Goal: Navigation & Orientation: Find specific page/section

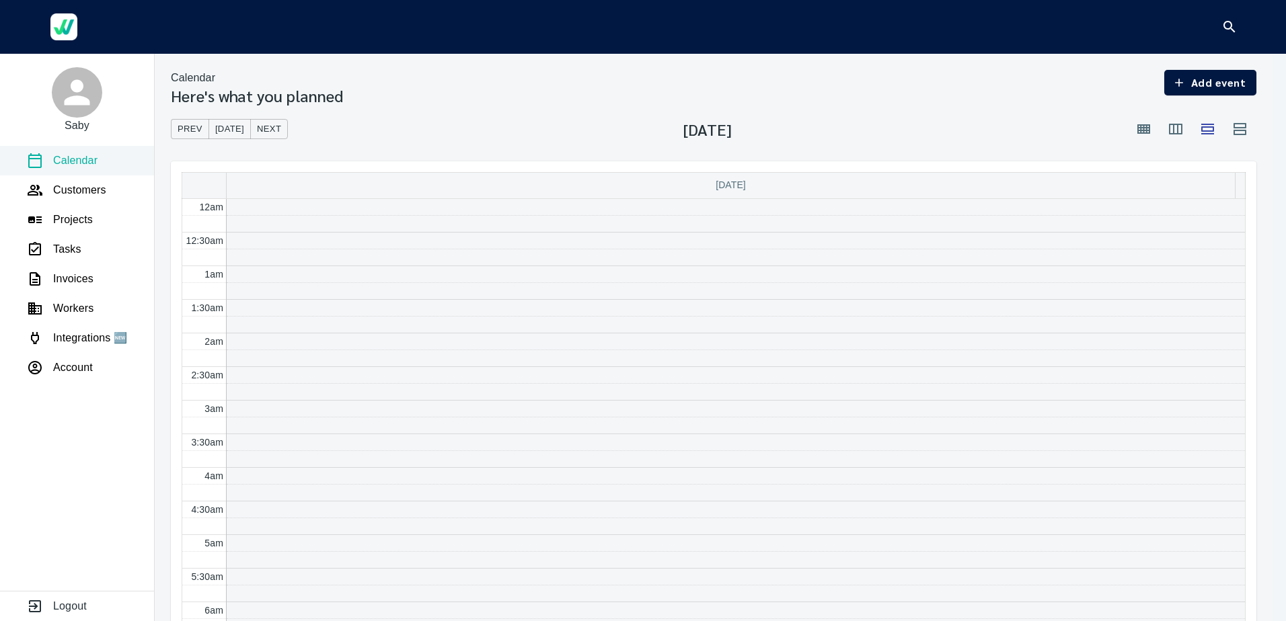
scroll to position [404, 0]
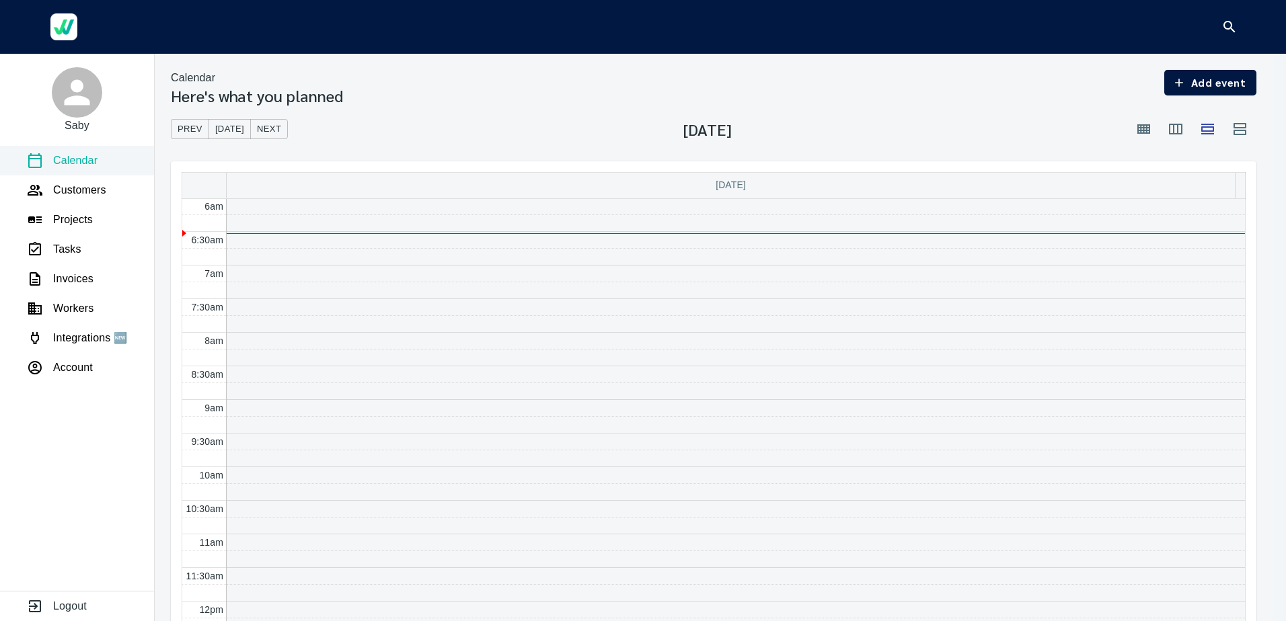
click at [272, 128] on span "Next" at bounding box center [269, 129] width 24 height 15
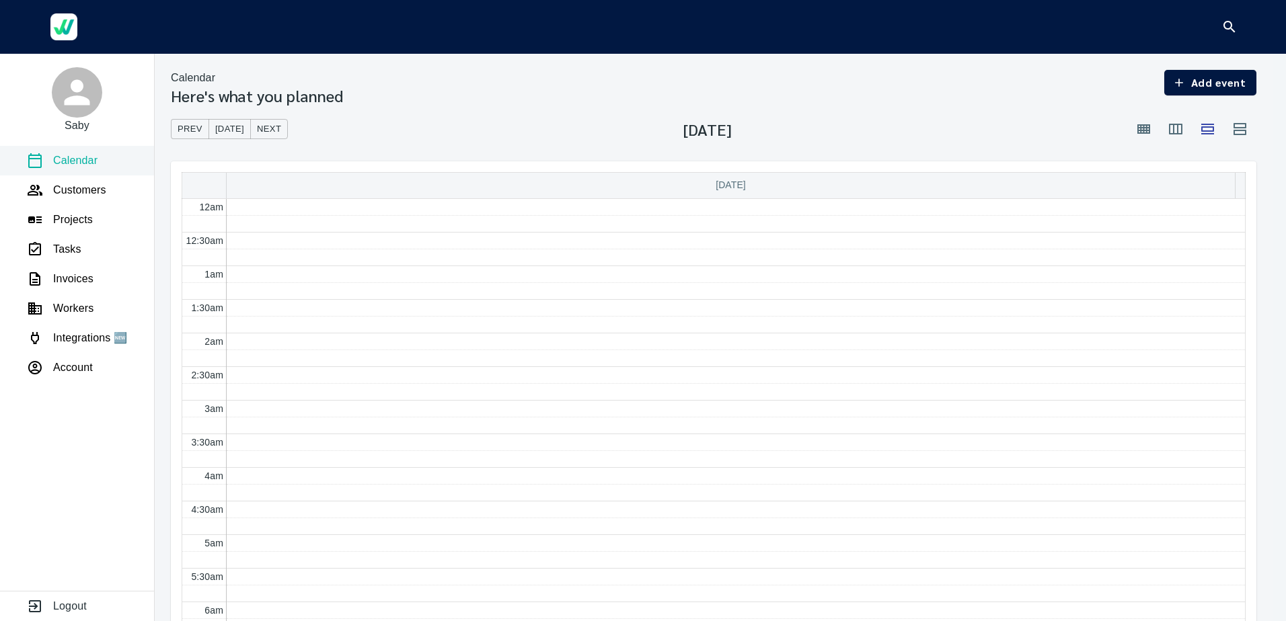
scroll to position [404, 0]
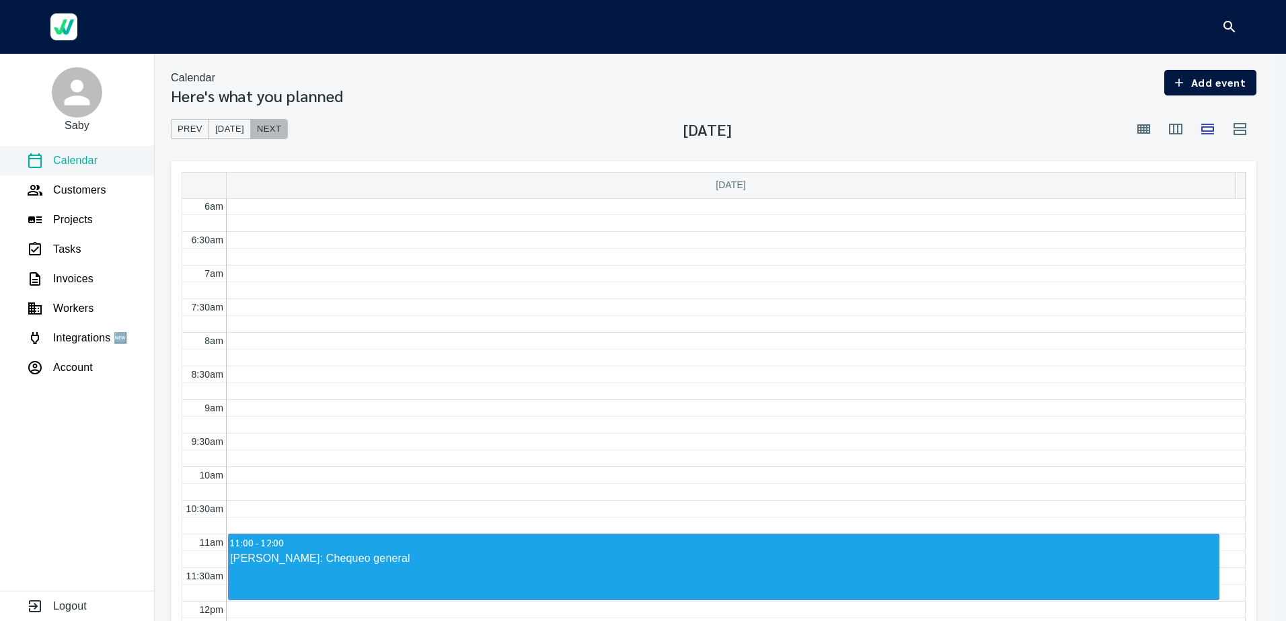
click at [268, 133] on span "Next" at bounding box center [269, 129] width 24 height 15
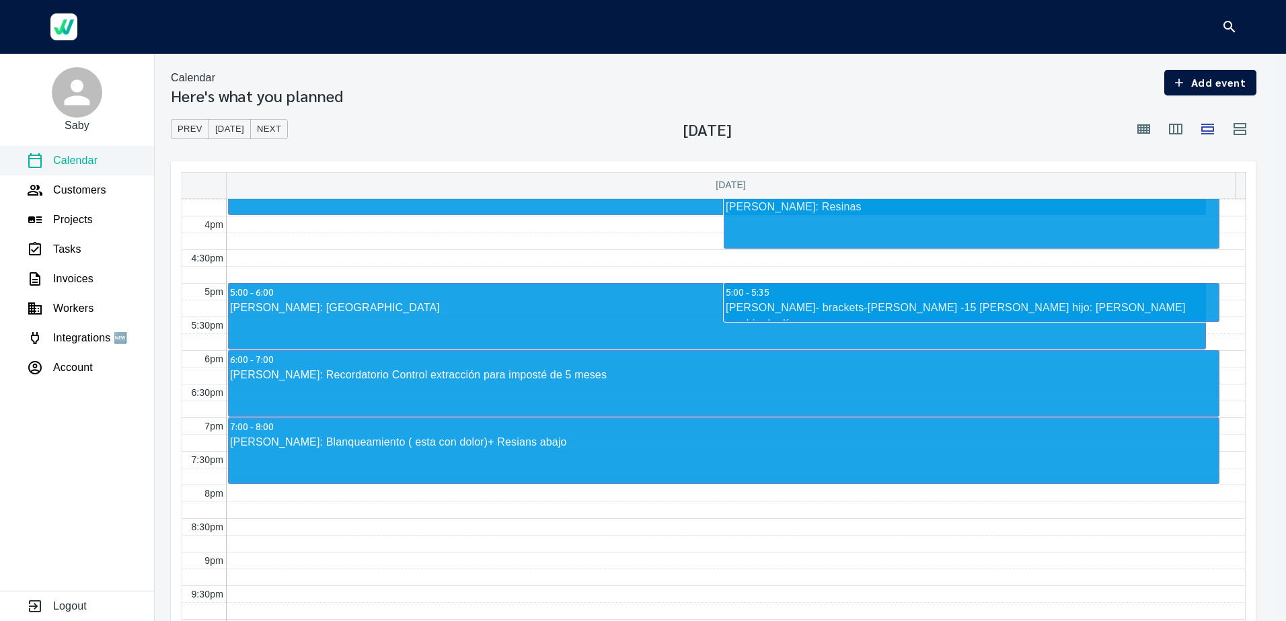
scroll to position [1061, 0]
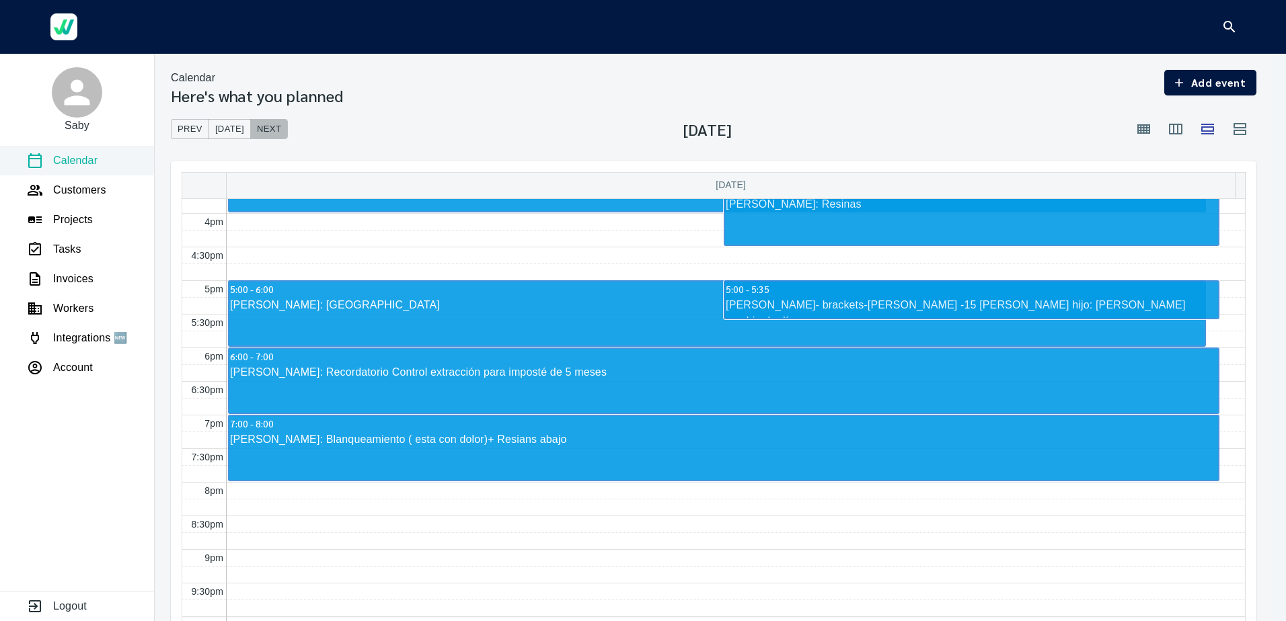
click at [260, 130] on span "Next" at bounding box center [269, 129] width 24 height 15
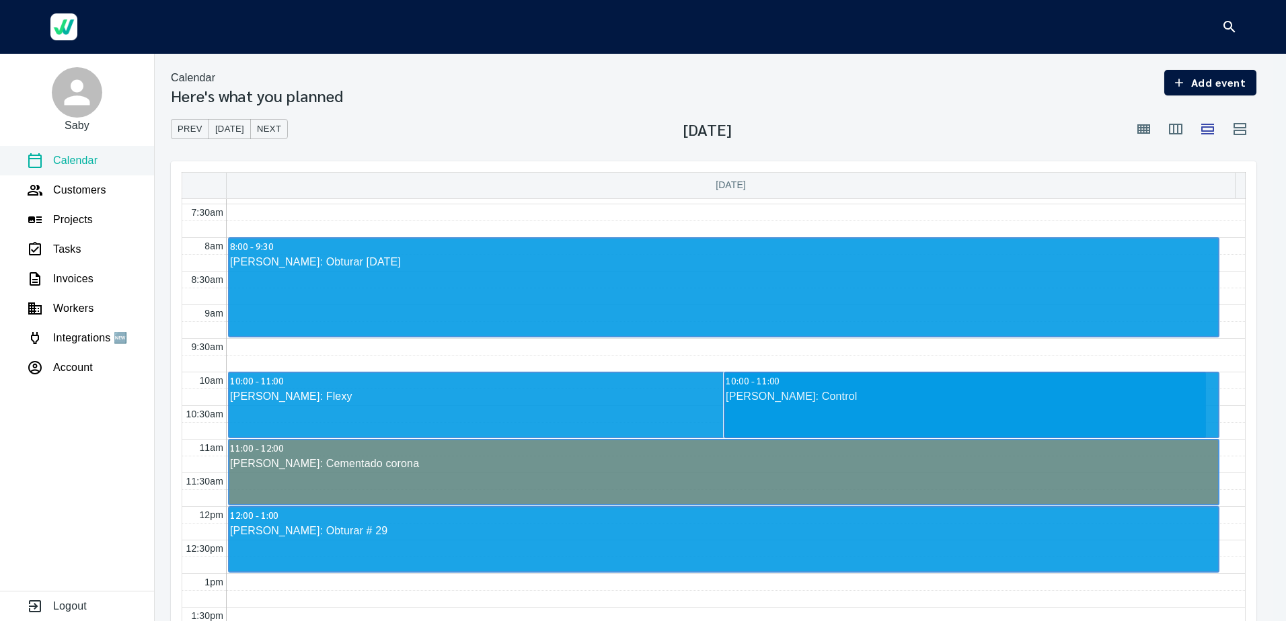
scroll to position [497, 0]
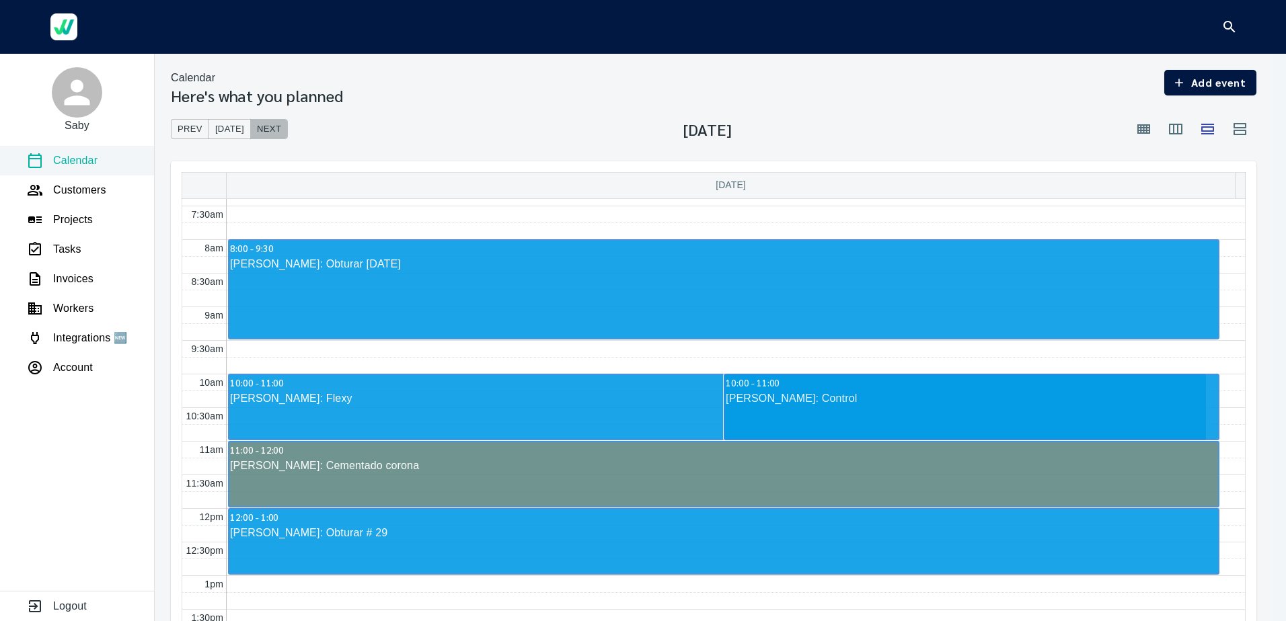
click at [265, 128] on span "Next" at bounding box center [269, 129] width 24 height 15
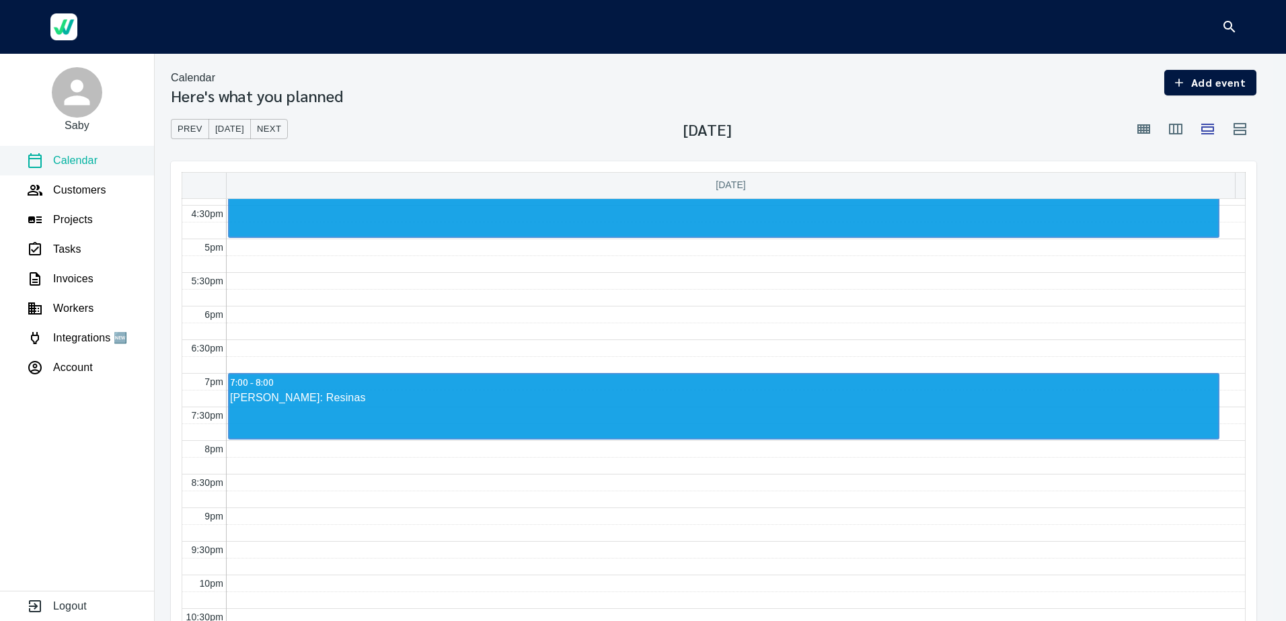
scroll to position [1085, 0]
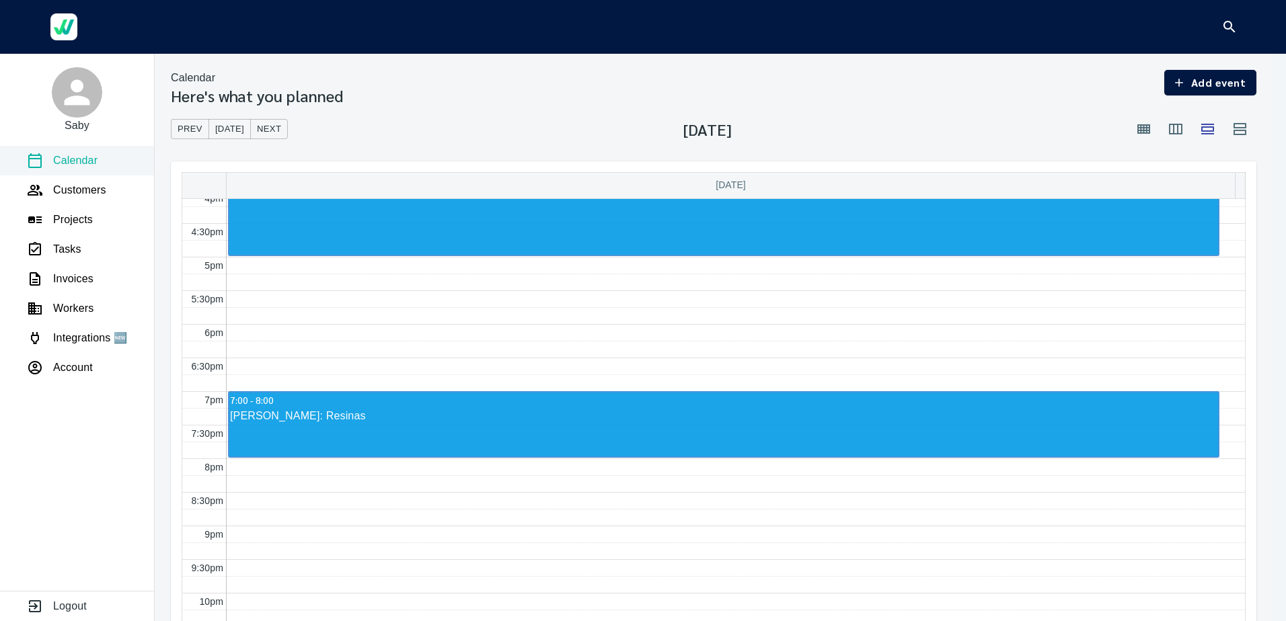
click at [264, 135] on span "Next" at bounding box center [269, 129] width 24 height 15
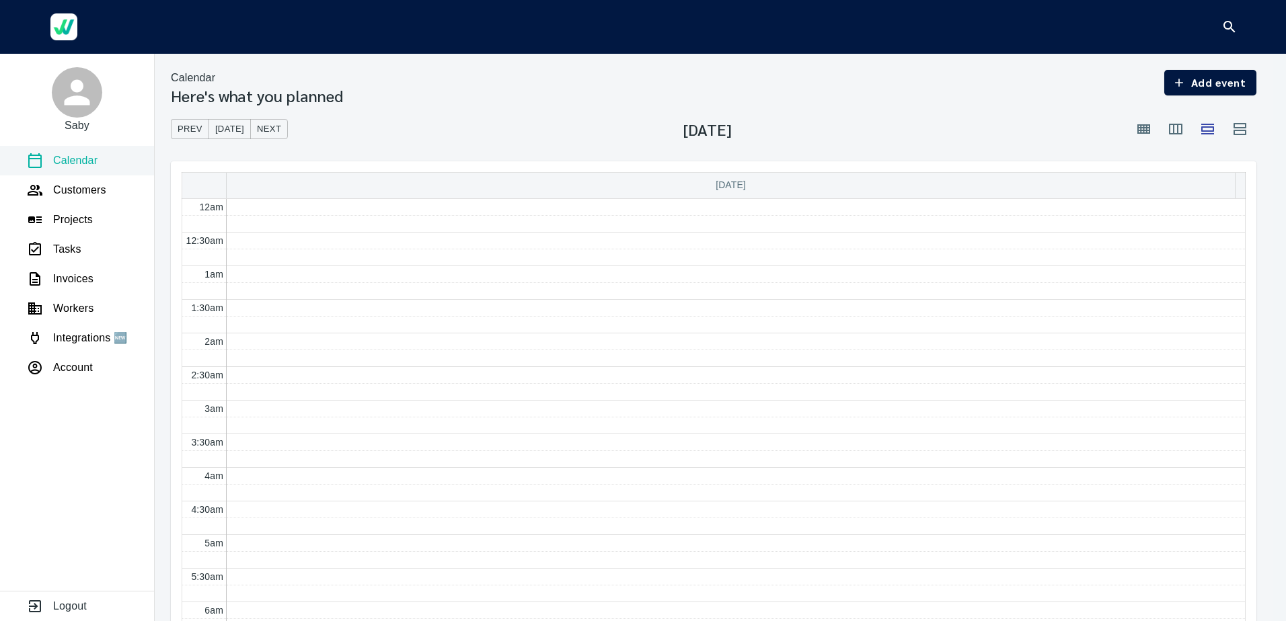
scroll to position [404, 0]
click at [221, 135] on span "[DATE]" at bounding box center [229, 129] width 29 height 15
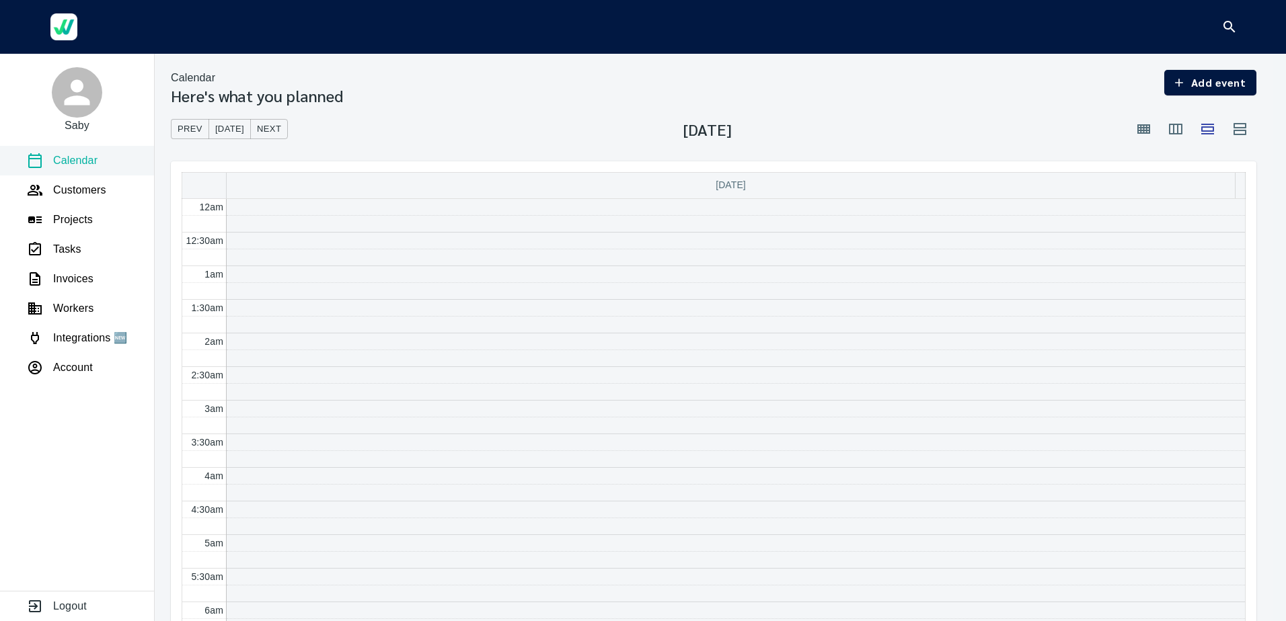
scroll to position [404, 0]
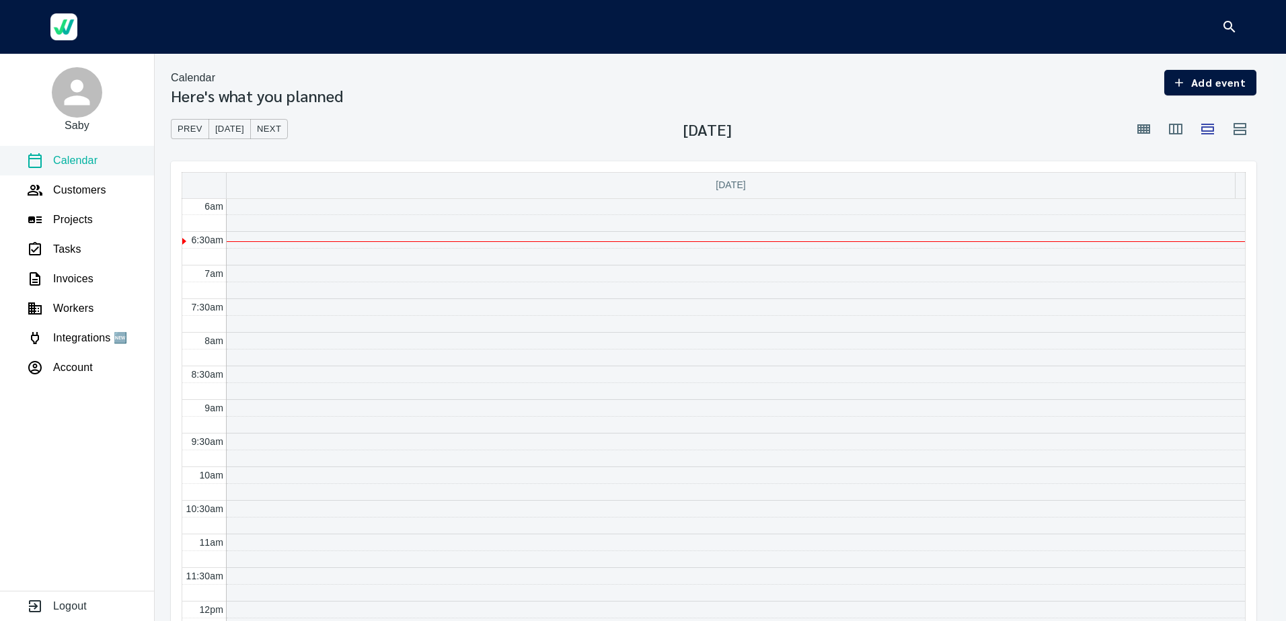
click at [268, 130] on span "Next" at bounding box center [269, 129] width 24 height 15
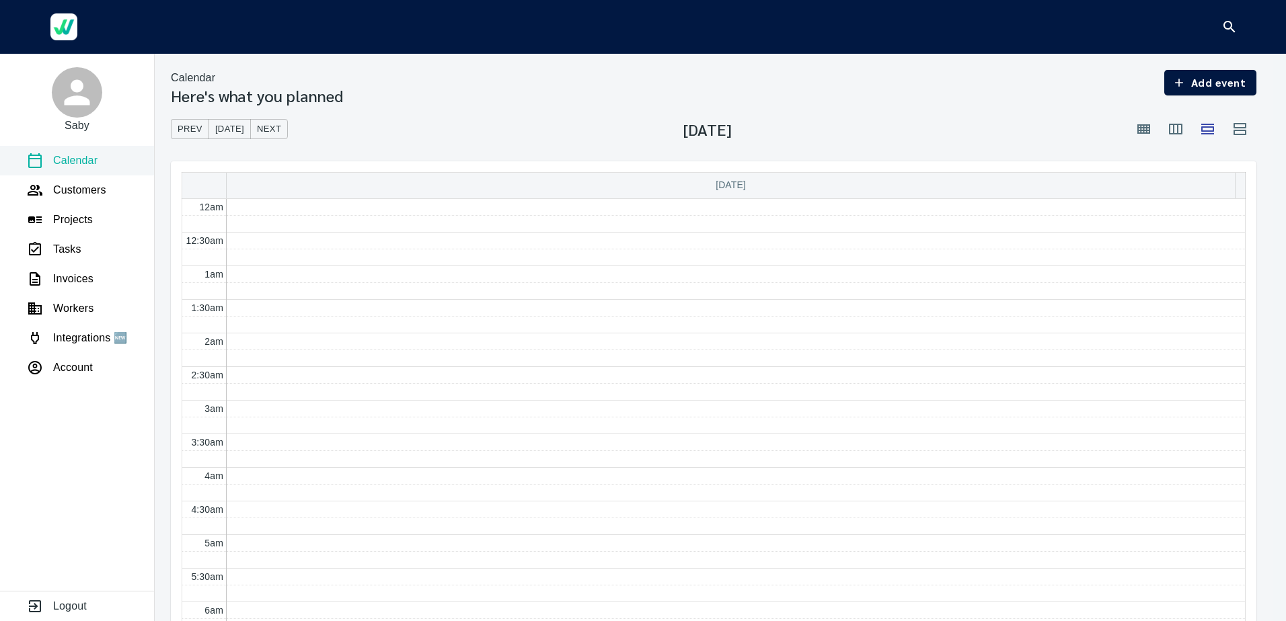
scroll to position [404, 0]
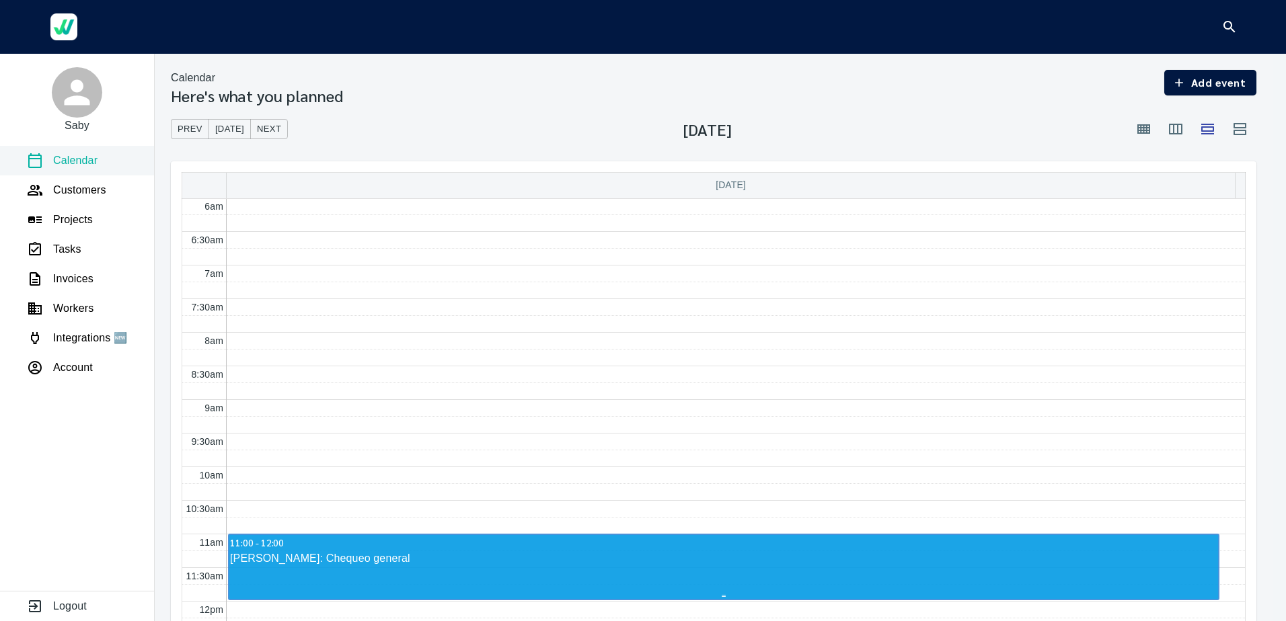
click at [597, 560] on div "[PERSON_NAME]: Chequeo general" at bounding box center [723, 559] width 988 height 16
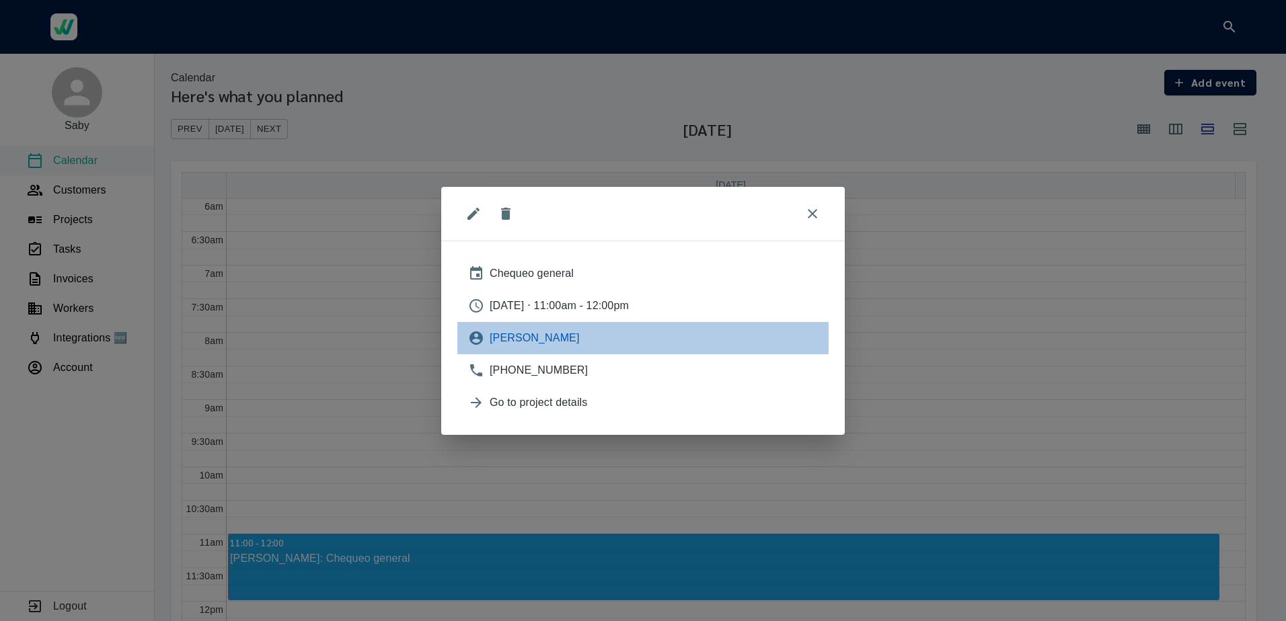
click at [518, 330] on span "[PERSON_NAME]" at bounding box center [654, 338] width 328 height 16
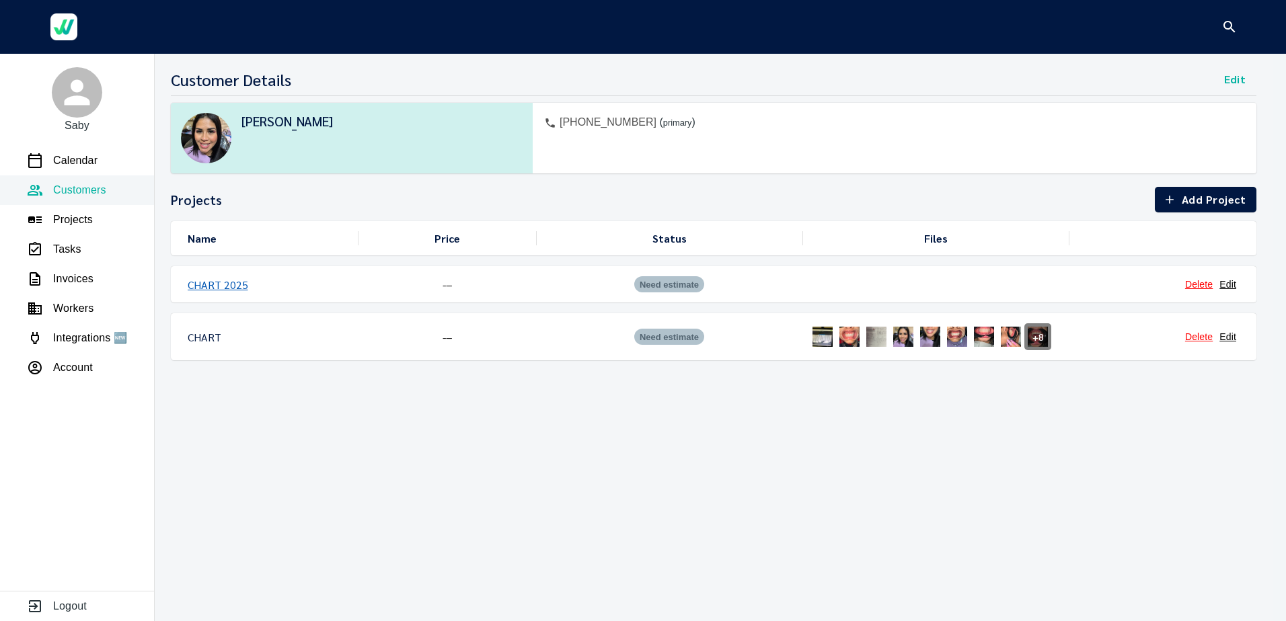
click at [215, 287] on link "CHART 2025" at bounding box center [218, 285] width 61 height 14
click at [204, 342] on link "CHART" at bounding box center [205, 337] width 34 height 14
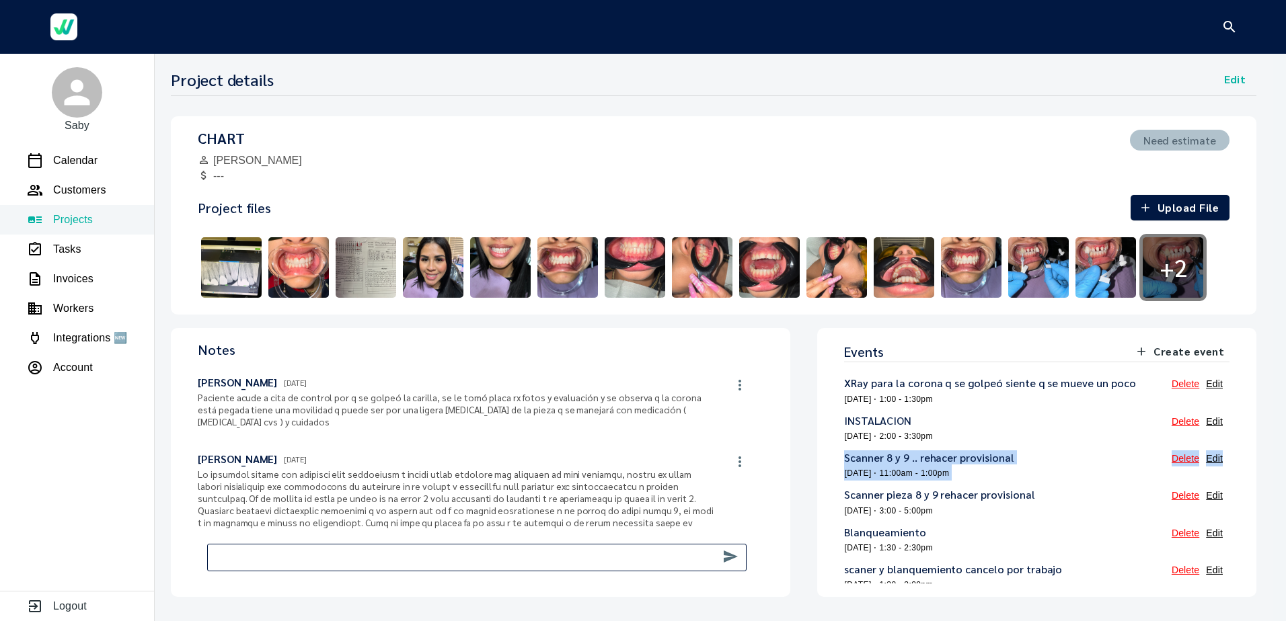
drag, startPoint x: 1230, startPoint y: 420, endPoint x: 1222, endPoint y: 480, distance: 61.0
click at [1222, 480] on div "Events Create event XRay para la corona q se golpeó siente q se mueve un poco […" at bounding box center [1036, 462] width 439 height 269
click at [1222, 480] on div "XRay para la corona q se golpeó siente q se mueve un poco [DATE] ⋅ 1:00 - 1:30p…" at bounding box center [1036, 476] width 385 height 215
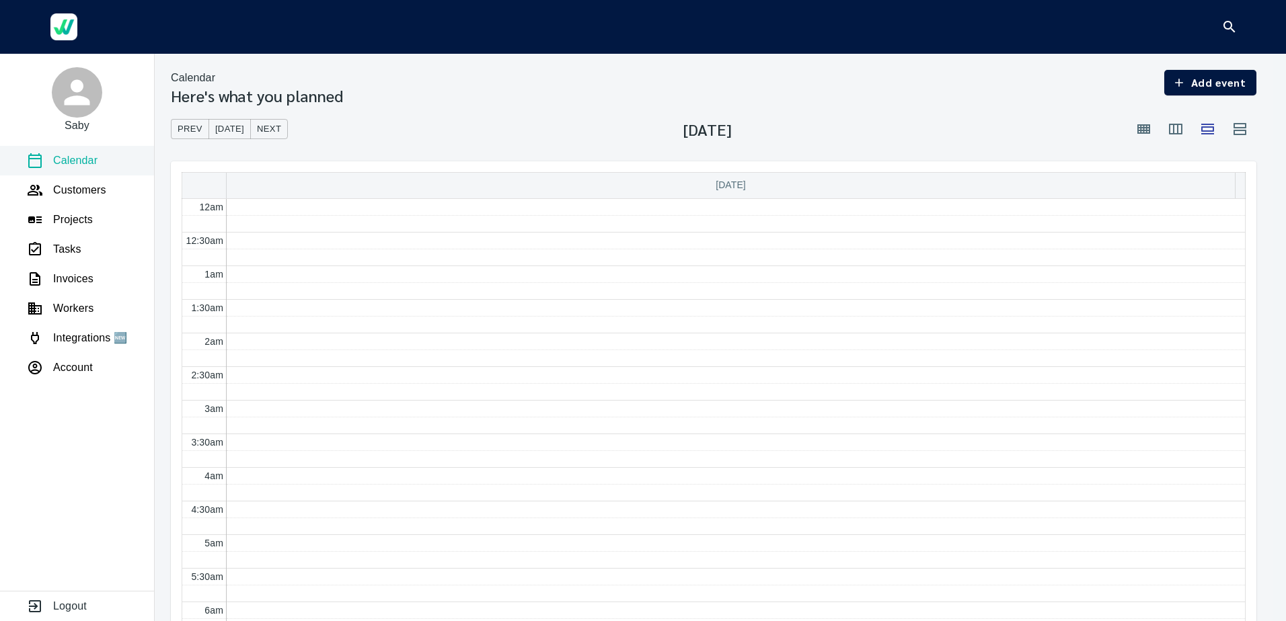
scroll to position [404, 0]
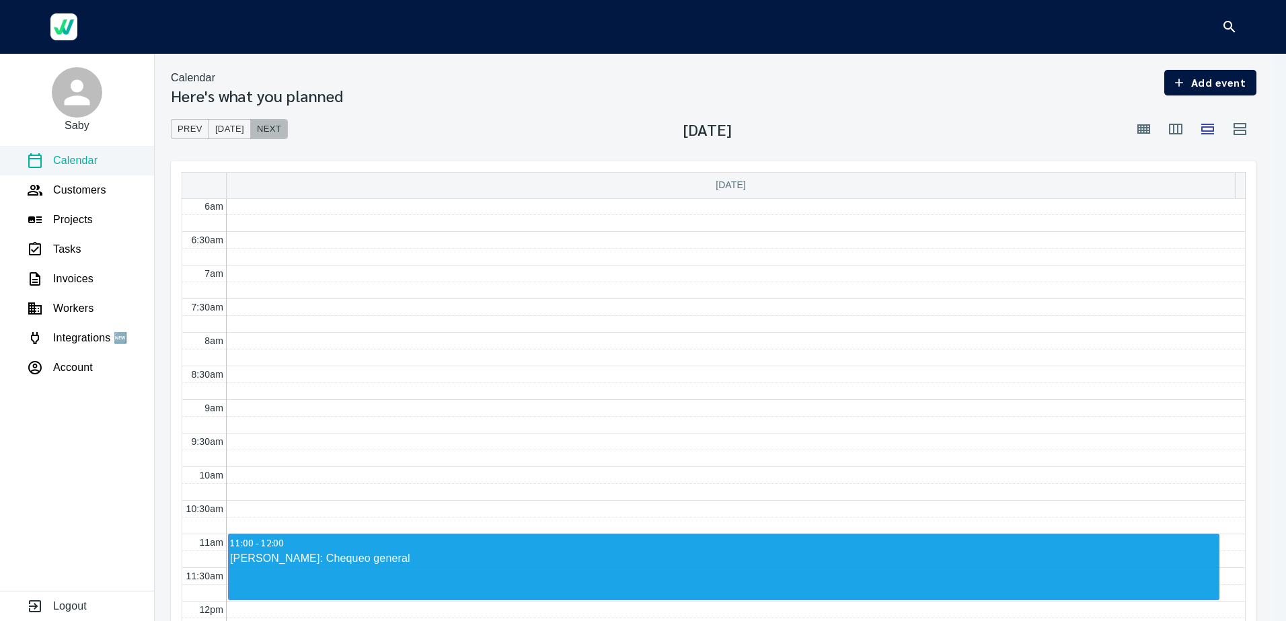
click at [278, 129] on button "Next" at bounding box center [269, 129] width 38 height 21
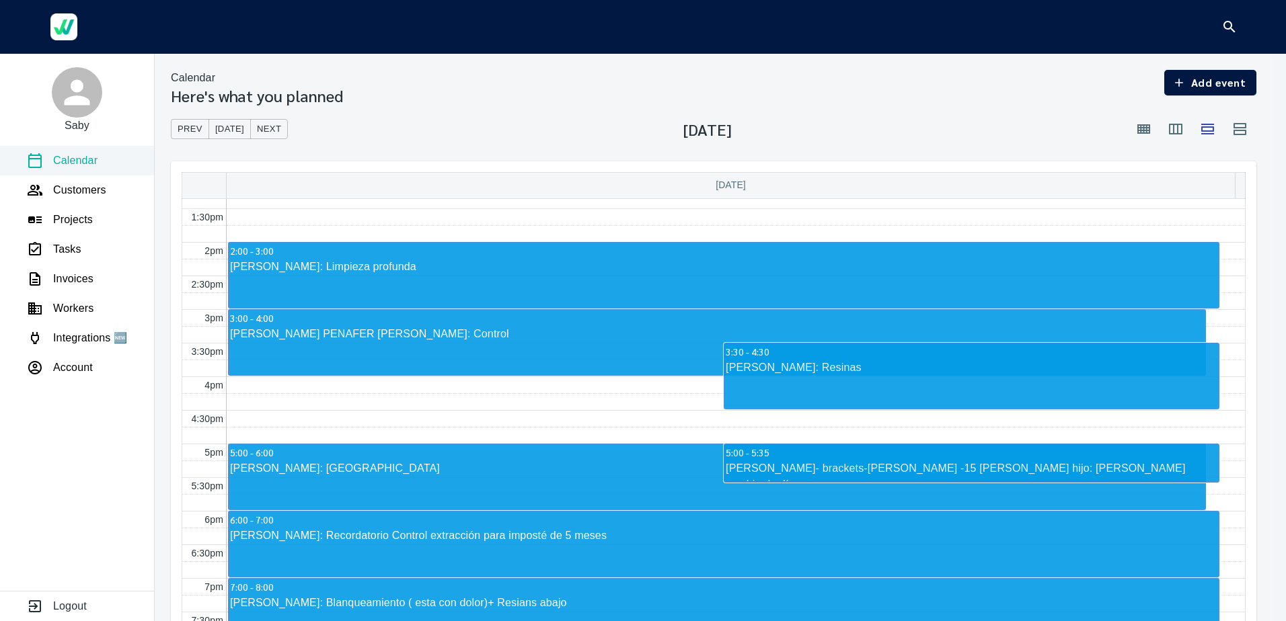
scroll to position [984, 0]
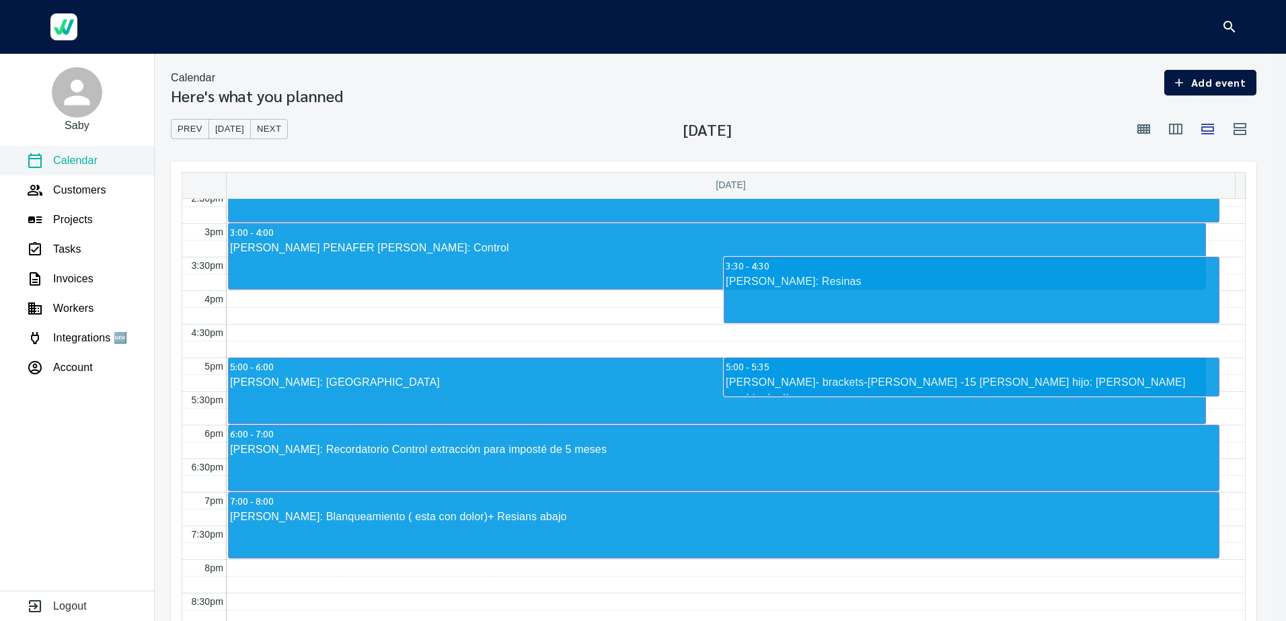
click at [273, 139] on button "Next" at bounding box center [269, 129] width 38 height 21
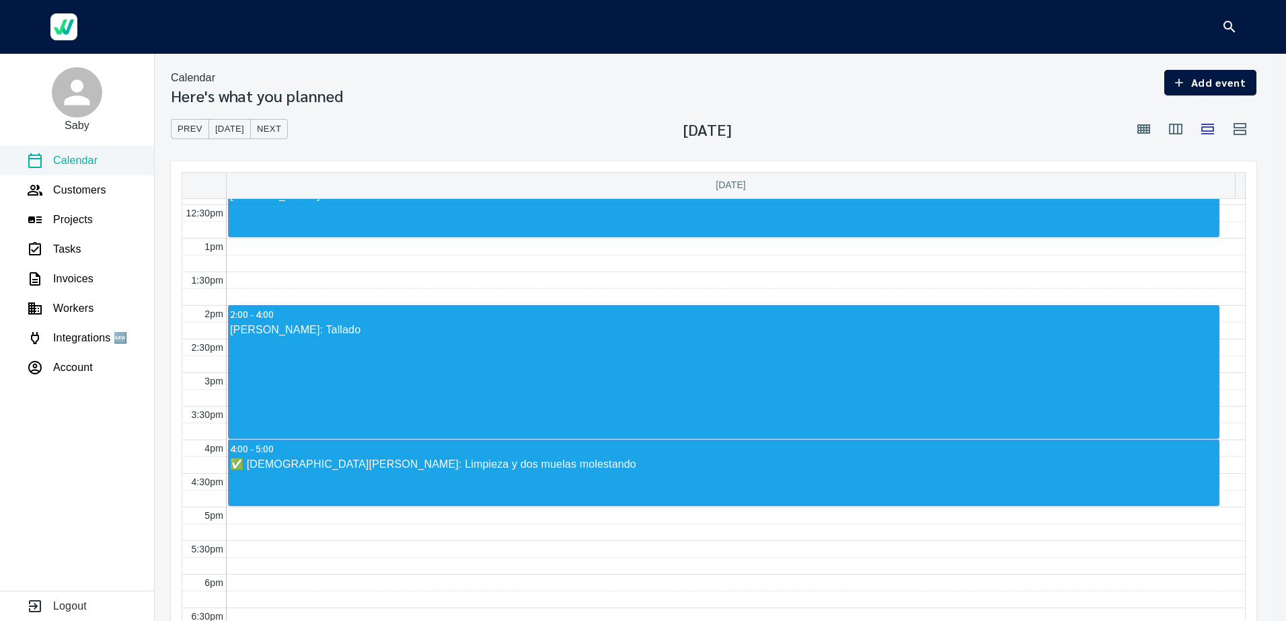
scroll to position [841, 0]
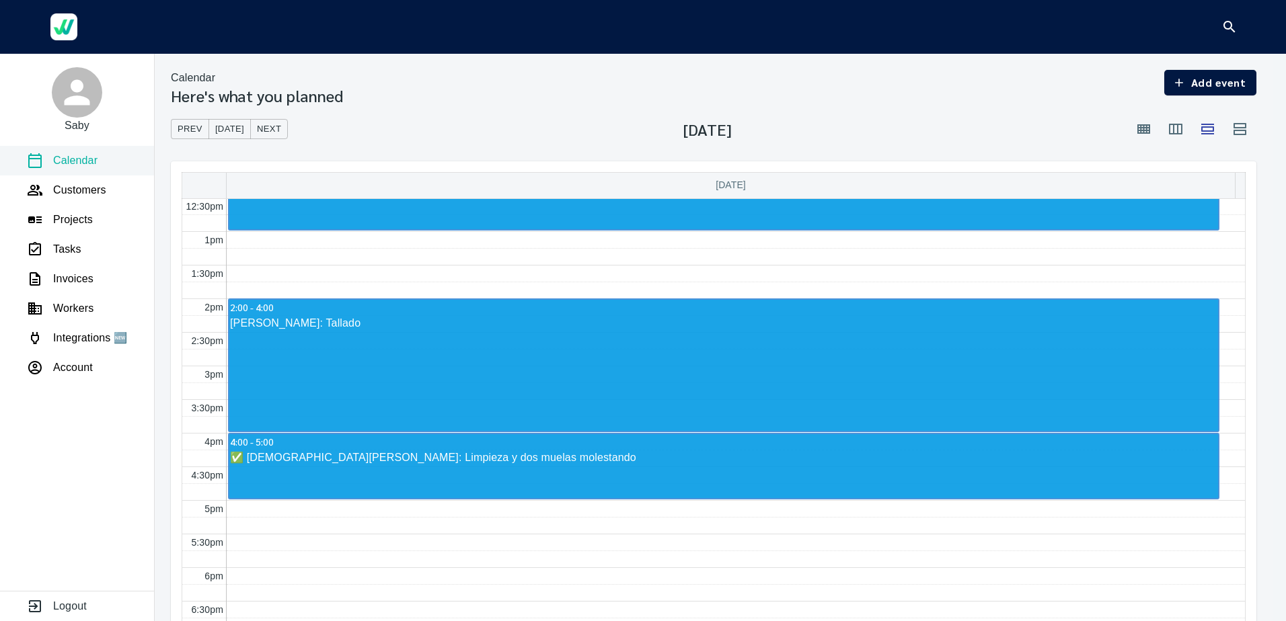
click at [251, 131] on button "Next" at bounding box center [269, 129] width 38 height 21
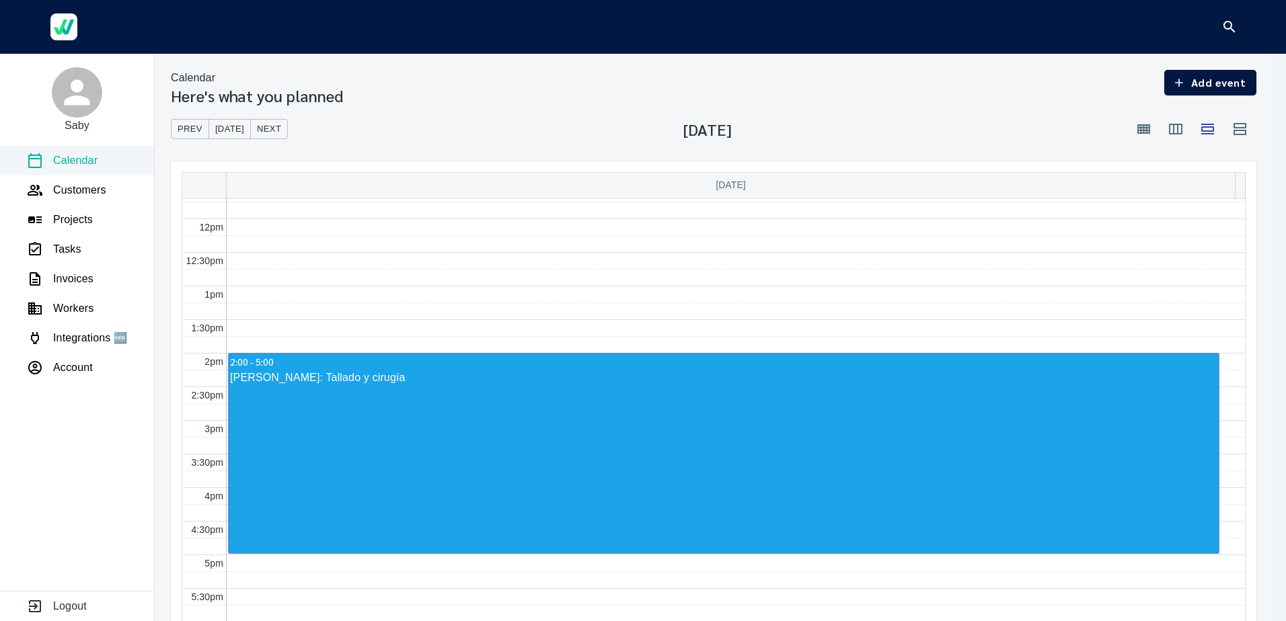
scroll to position [1103, 0]
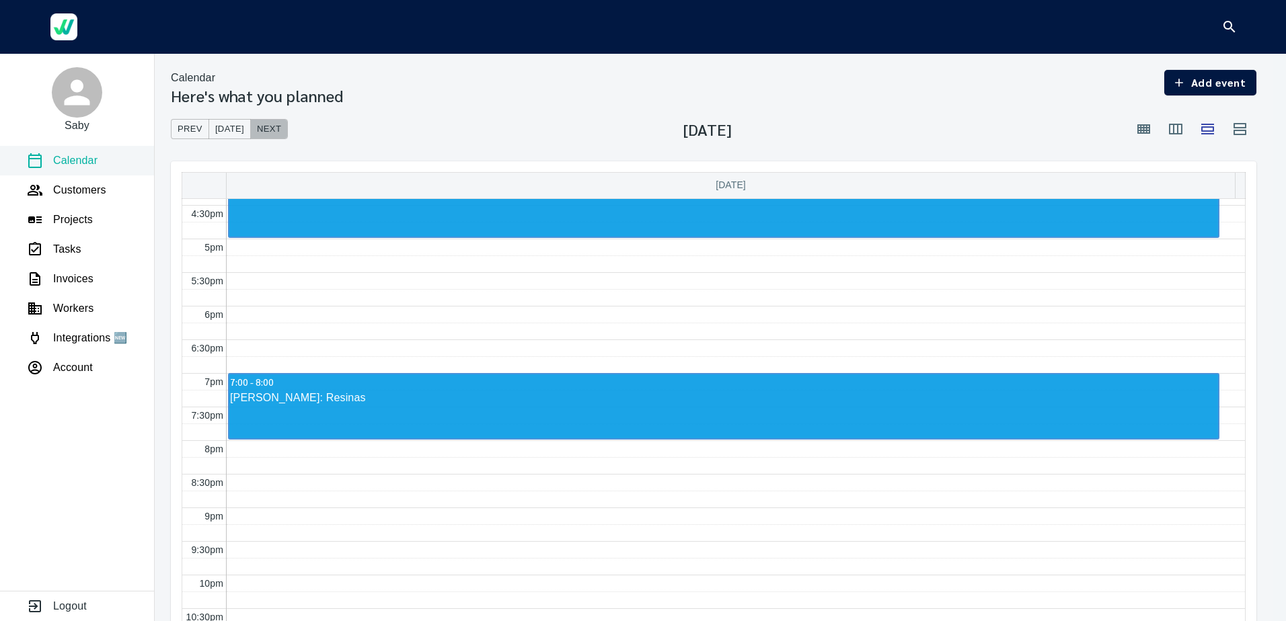
click at [274, 133] on span "Next" at bounding box center [269, 129] width 24 height 15
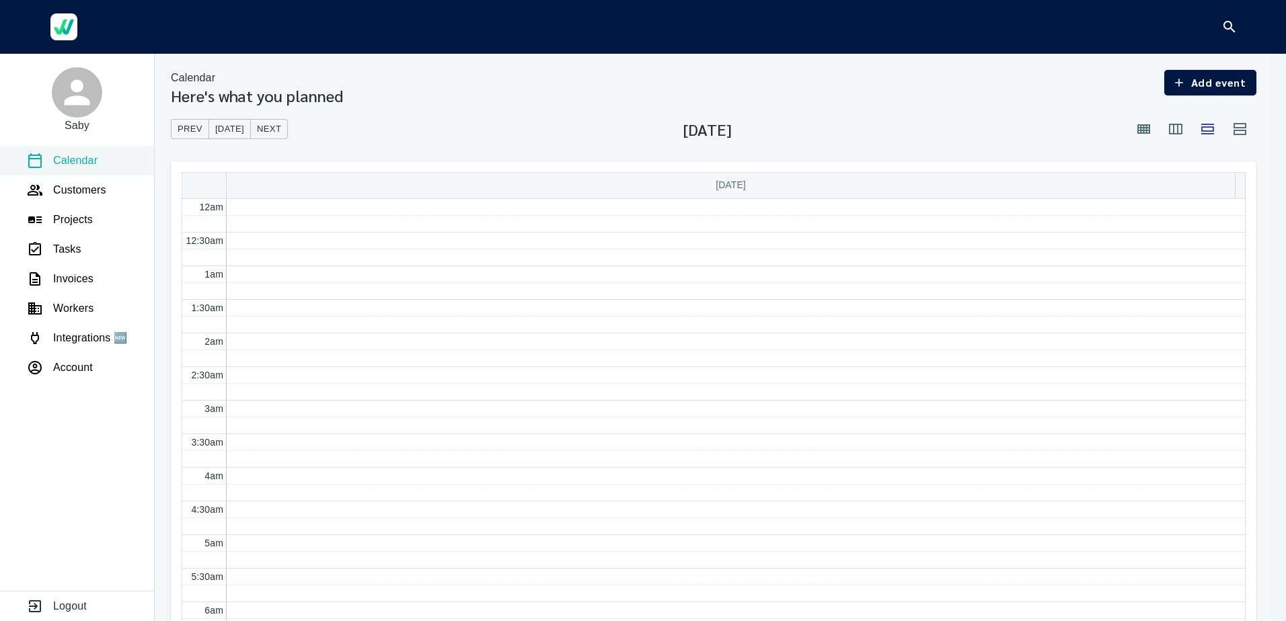
scroll to position [404, 0]
click at [223, 135] on span "[DATE]" at bounding box center [229, 129] width 29 height 15
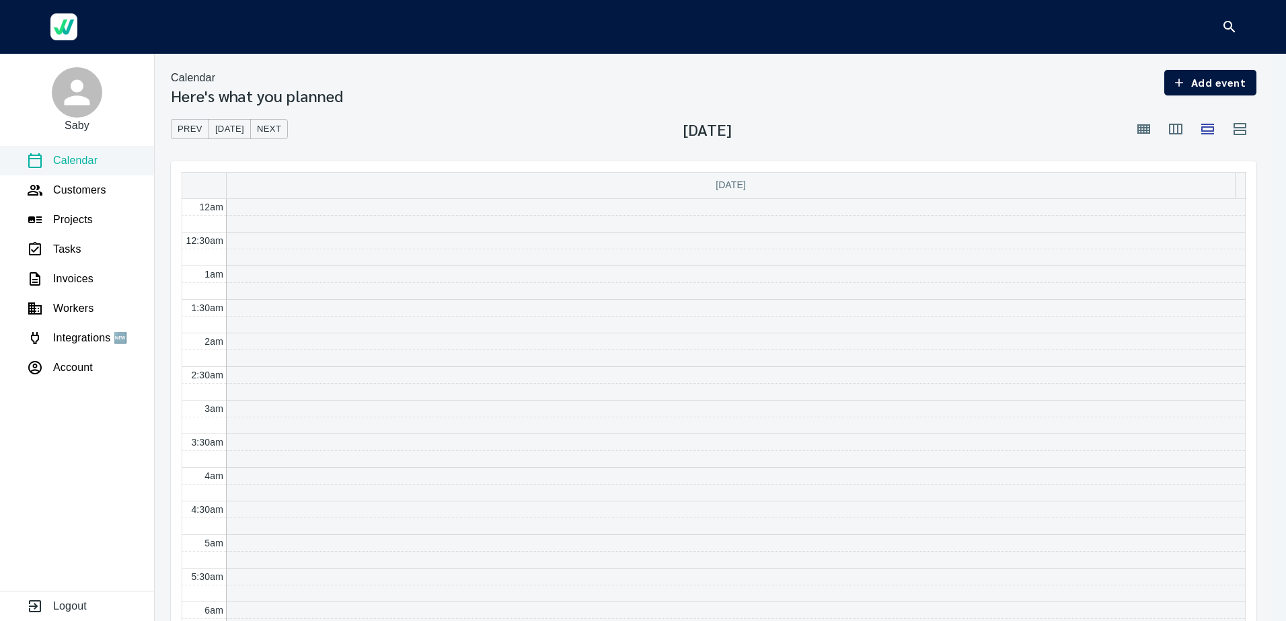
scroll to position [404, 0]
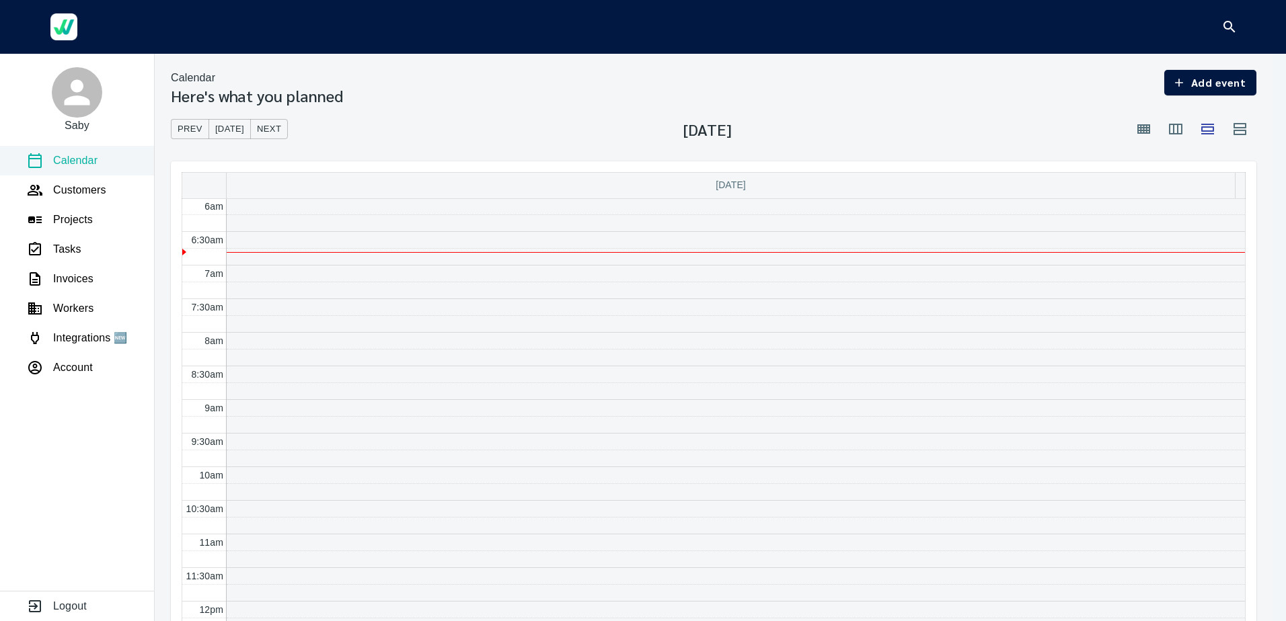
click at [263, 131] on span "Next" at bounding box center [269, 129] width 24 height 15
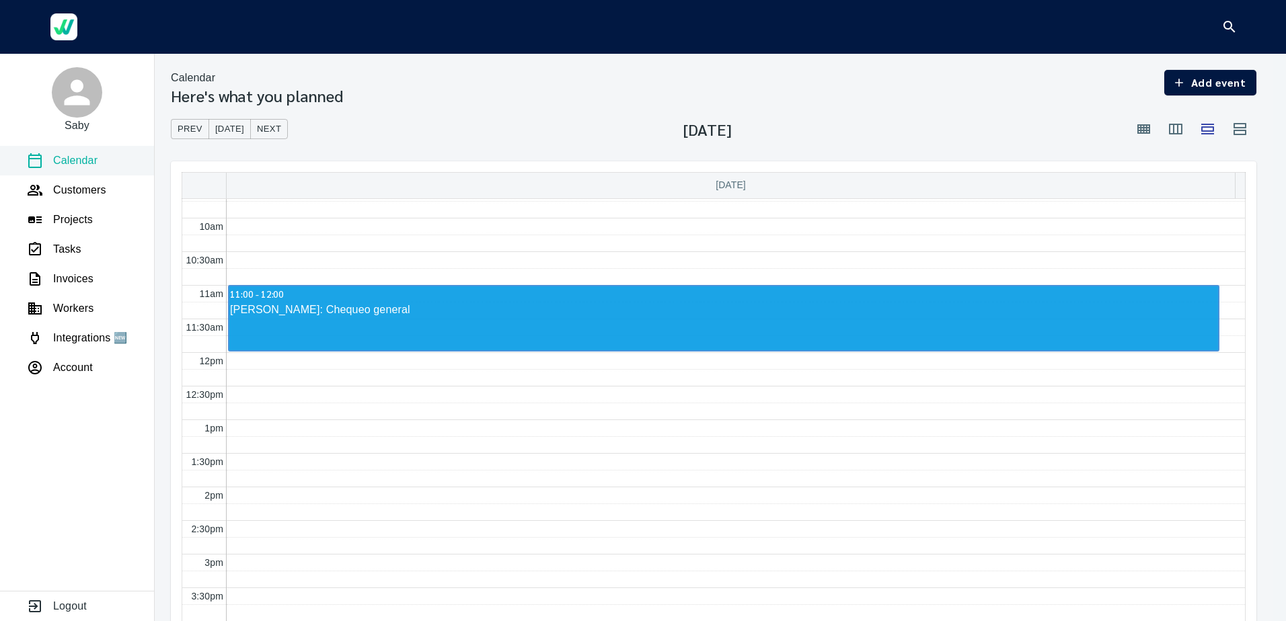
scroll to position [477, 0]
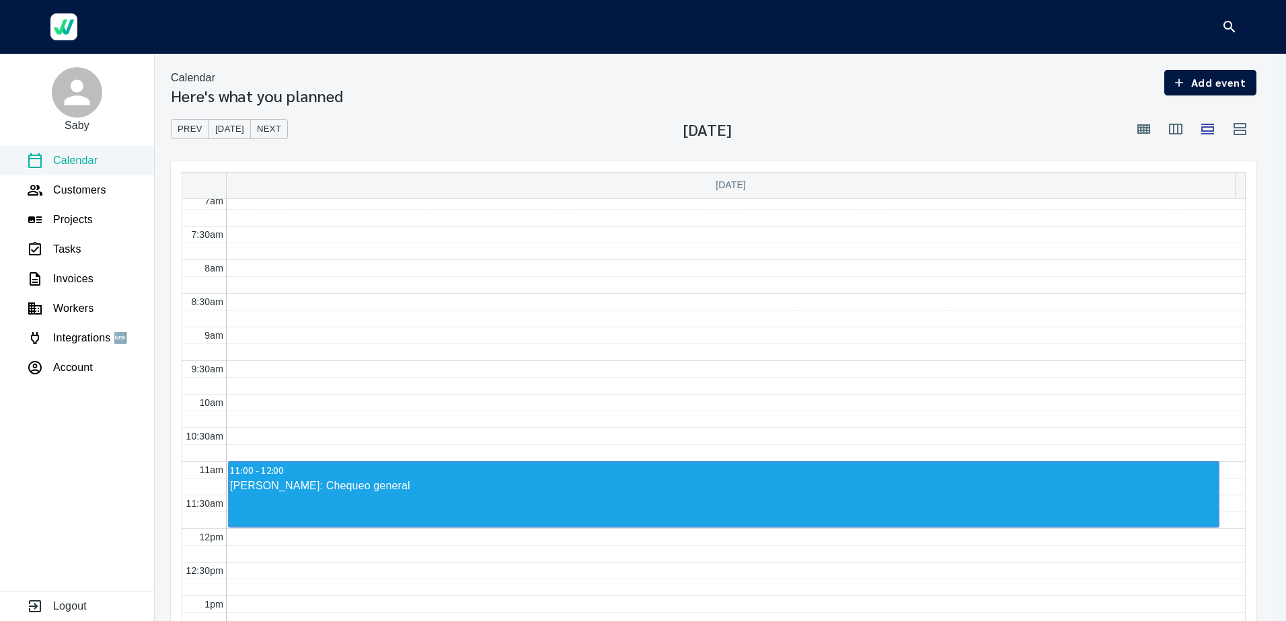
click at [275, 126] on span "Next" at bounding box center [269, 129] width 24 height 15
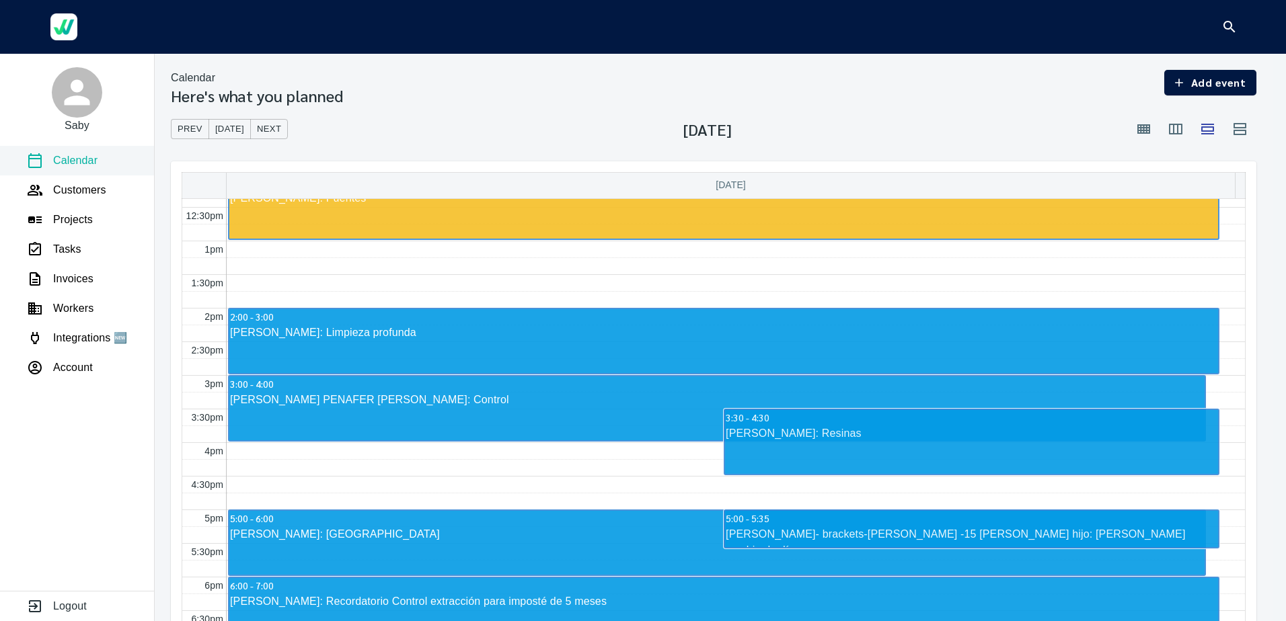
scroll to position [828, 0]
